Goal: Information Seeking & Learning: Learn about a topic

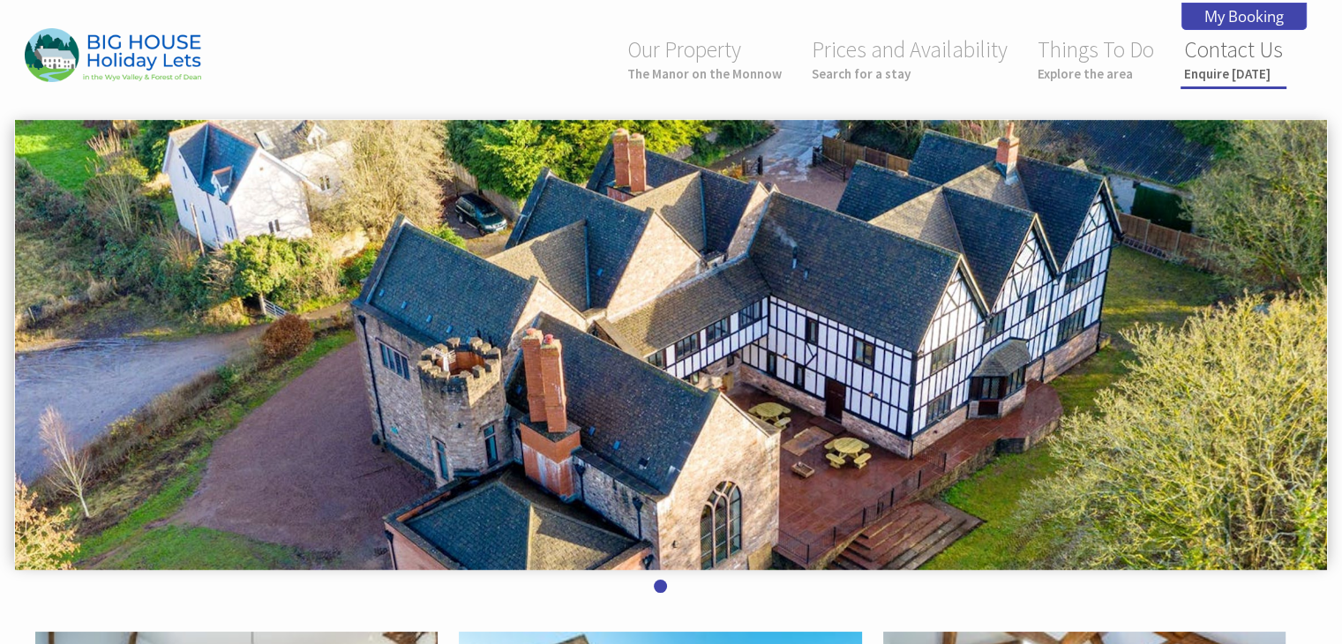
drag, startPoint x: 839, startPoint y: 222, endPoint x: 1274, endPoint y: 84, distance: 456.4
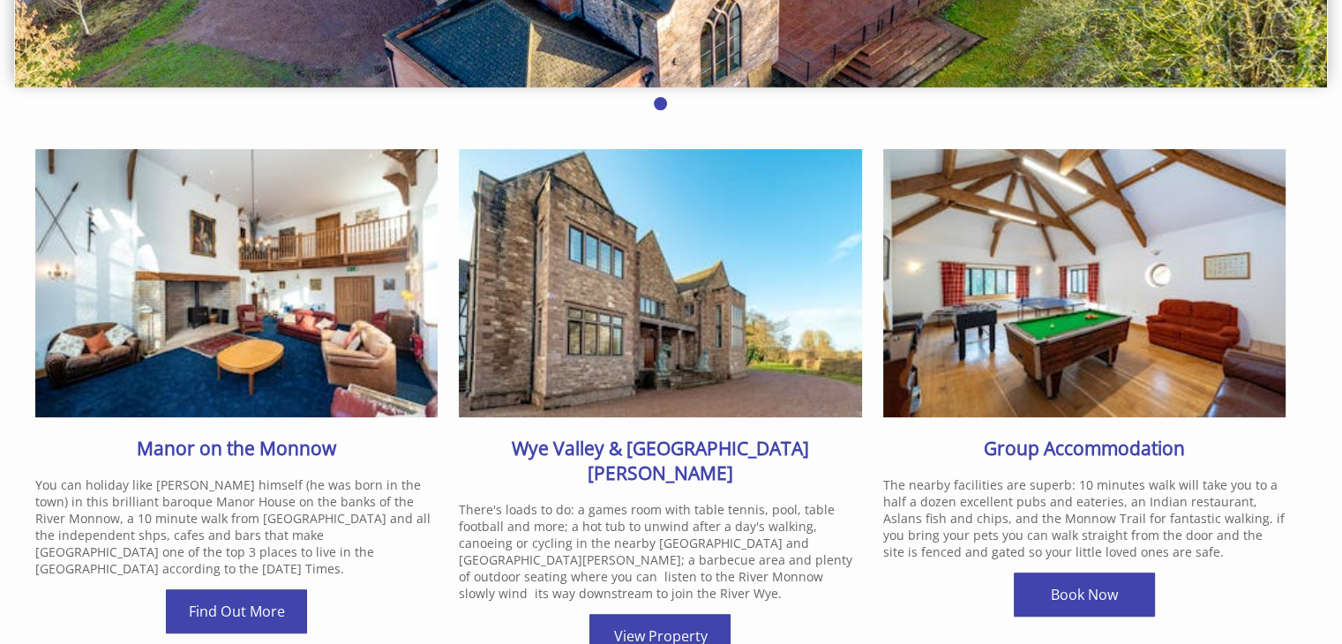
scroll to position [484, 0]
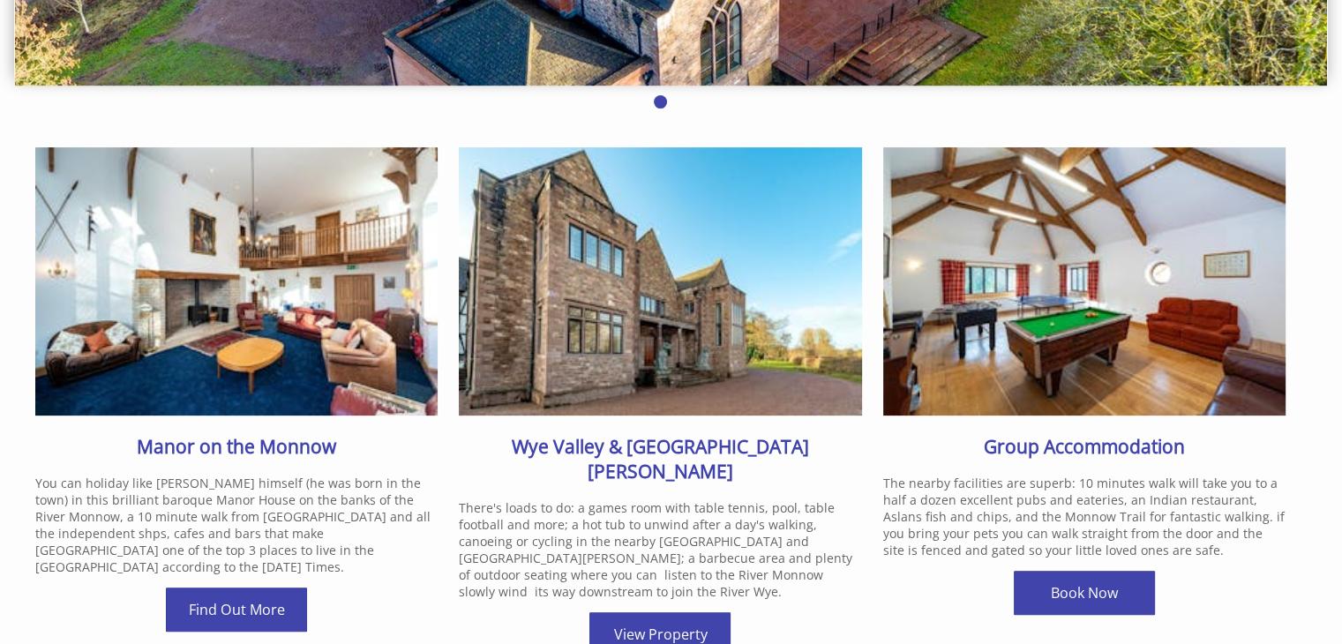
click at [272, 449] on h2 "Manor on the Monnow" at bounding box center [236, 446] width 402 height 25
click at [245, 591] on link "Find Out More" at bounding box center [236, 609] width 141 height 44
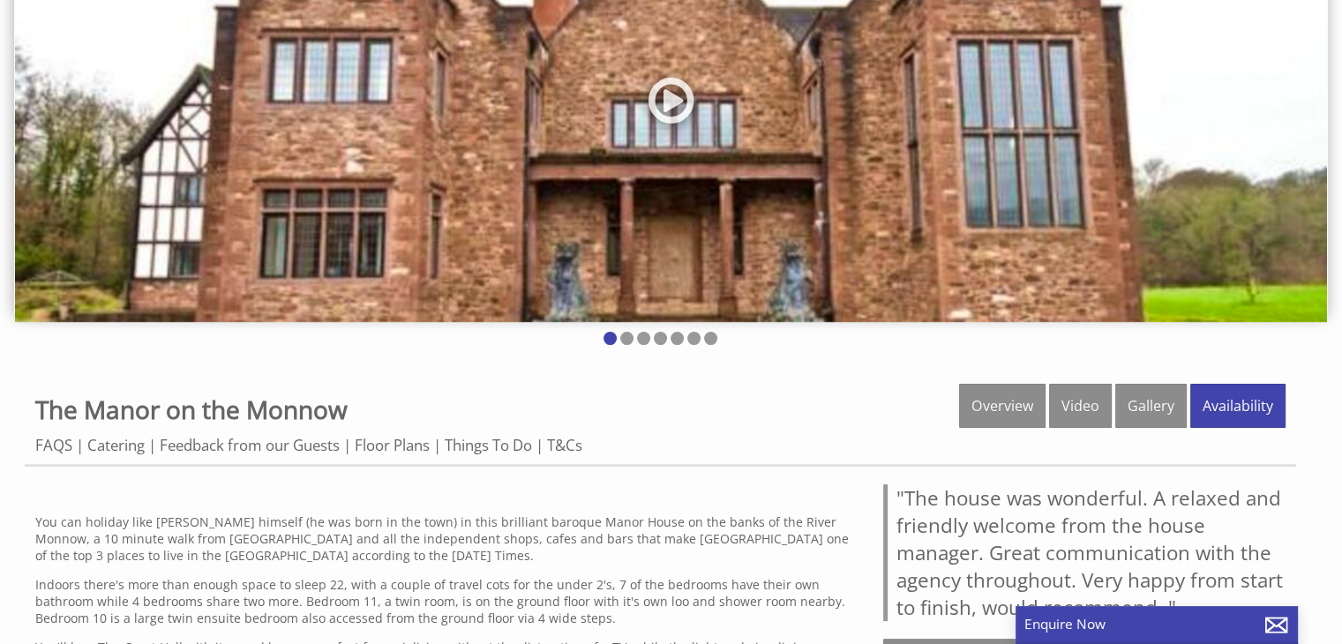
scroll to position [213, 0]
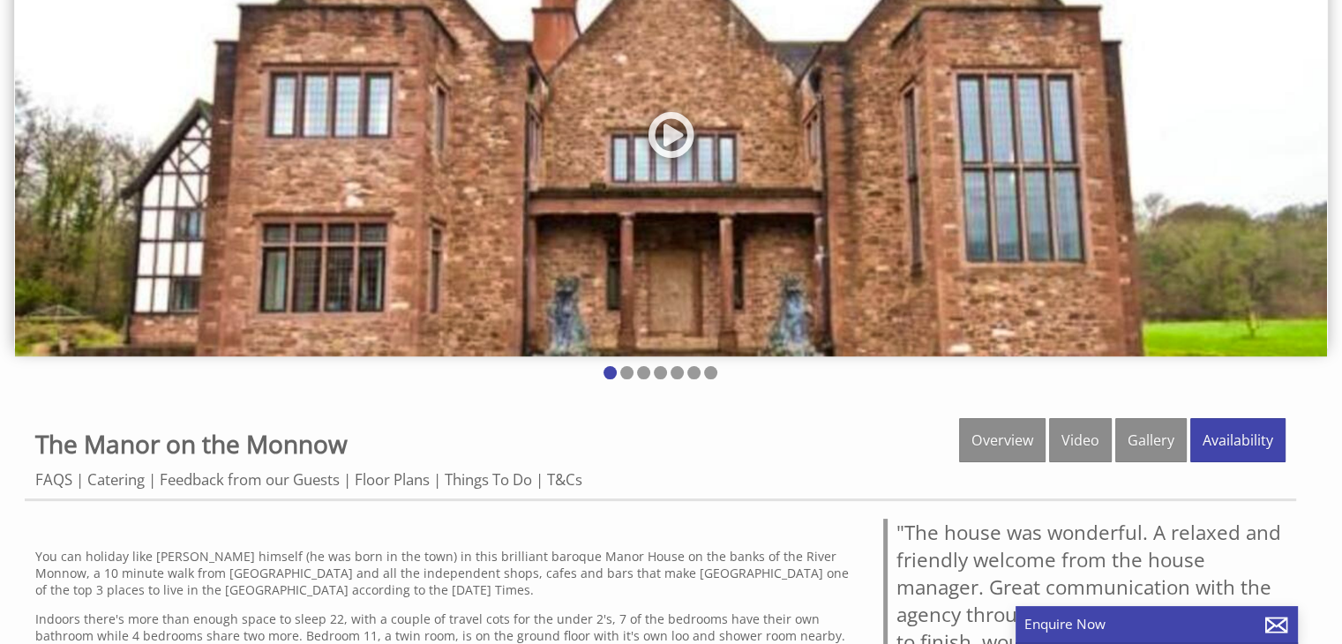
drag, startPoint x: 1351, startPoint y: 73, endPoint x: 1325, endPoint y: 147, distance: 78.7
click at [1152, 438] on link "Gallery" at bounding box center [1150, 440] width 71 height 44
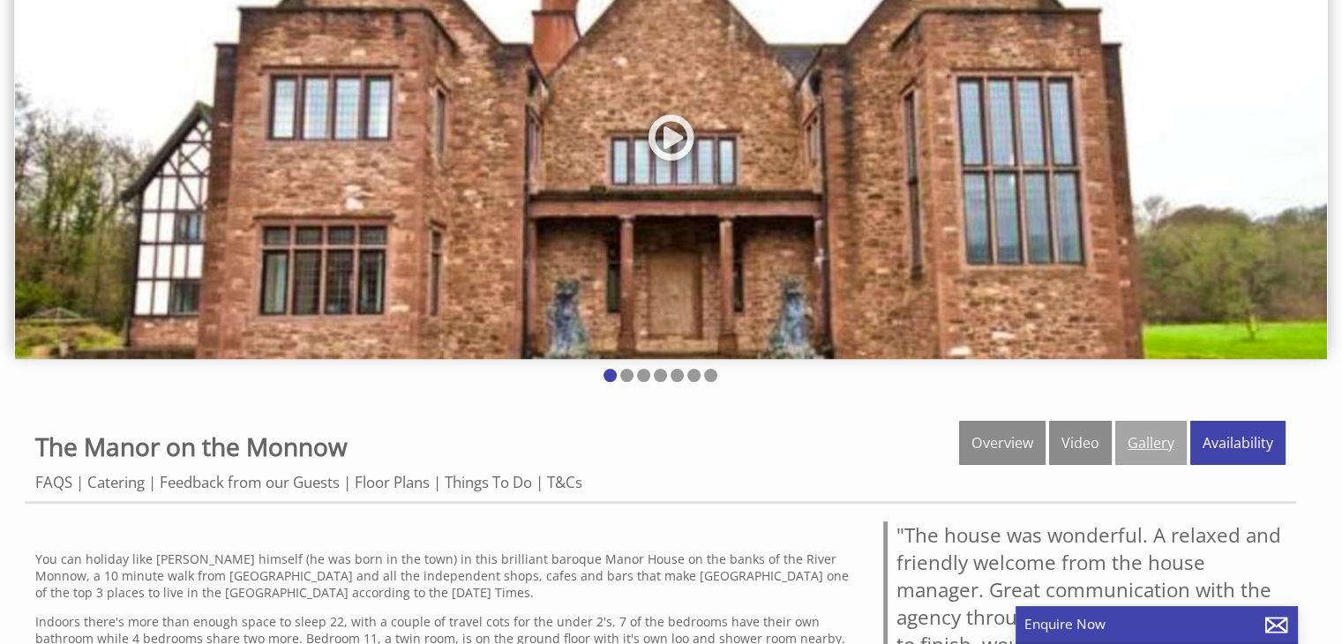
click at [1148, 440] on link "Gallery" at bounding box center [1150, 443] width 71 height 44
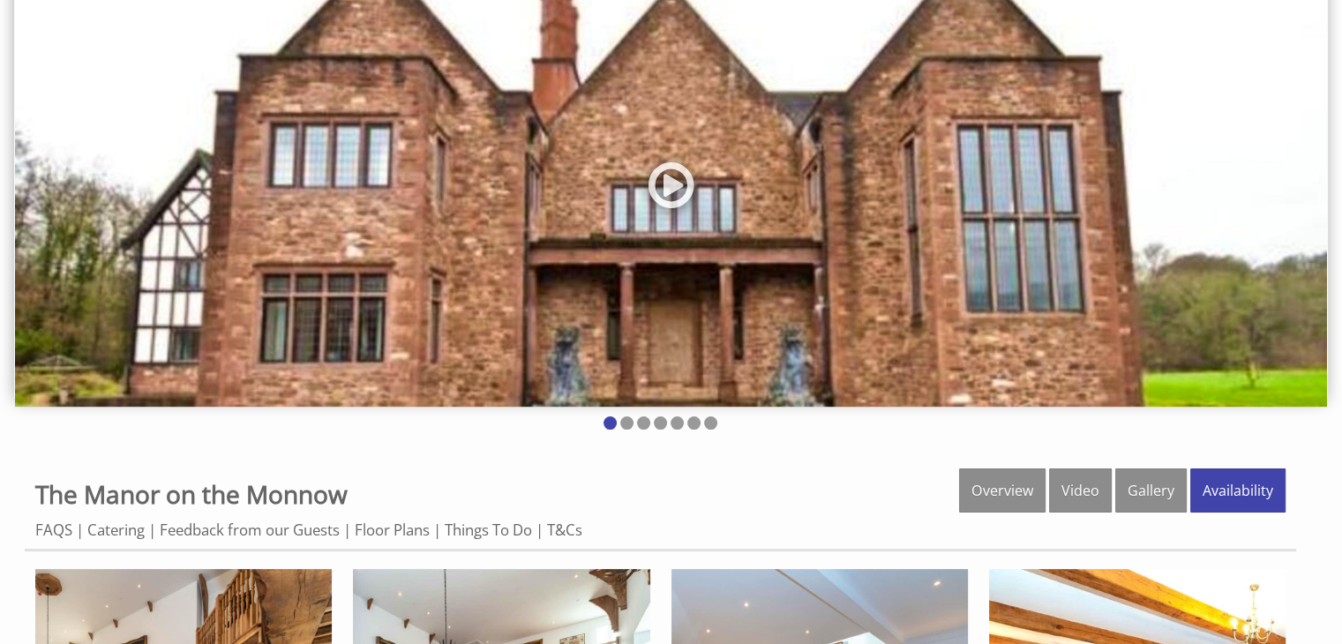
scroll to position [304, 0]
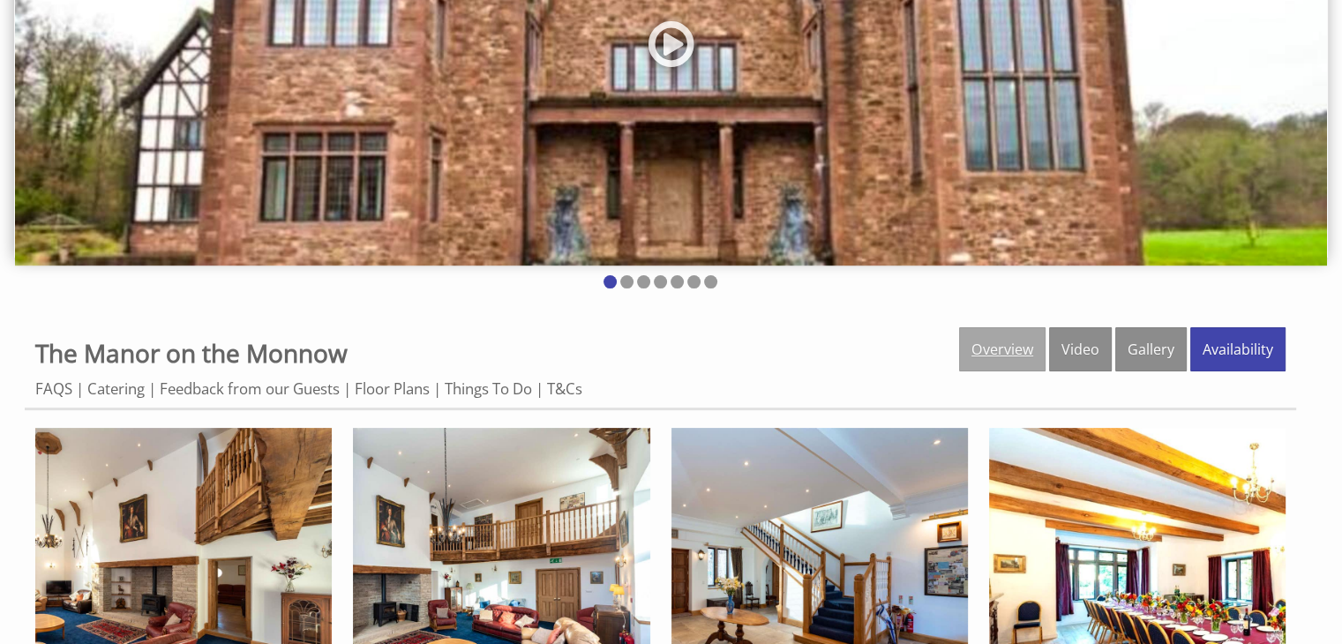
click at [985, 349] on link "Overview" at bounding box center [1002, 349] width 86 height 44
